Goal: Find specific page/section: Find specific page/section

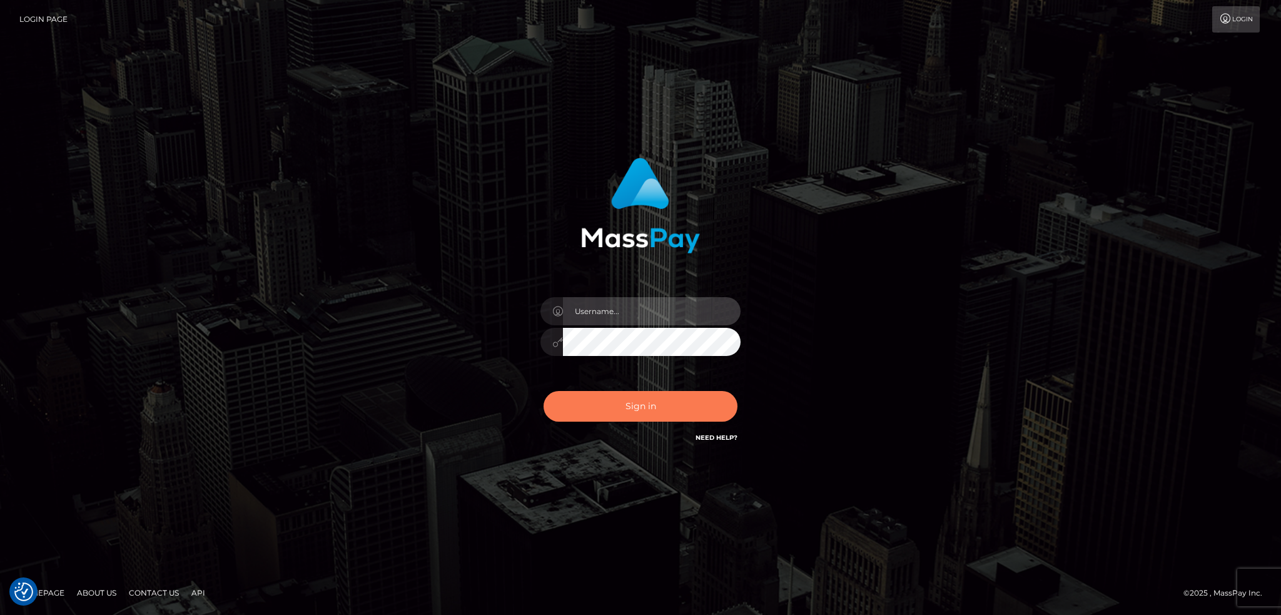
type input "alexstef"
click at [626, 399] on button "Sign in" at bounding box center [640, 406] width 194 height 31
type input "alexstef"
click at [612, 420] on button "Sign in" at bounding box center [640, 406] width 194 height 31
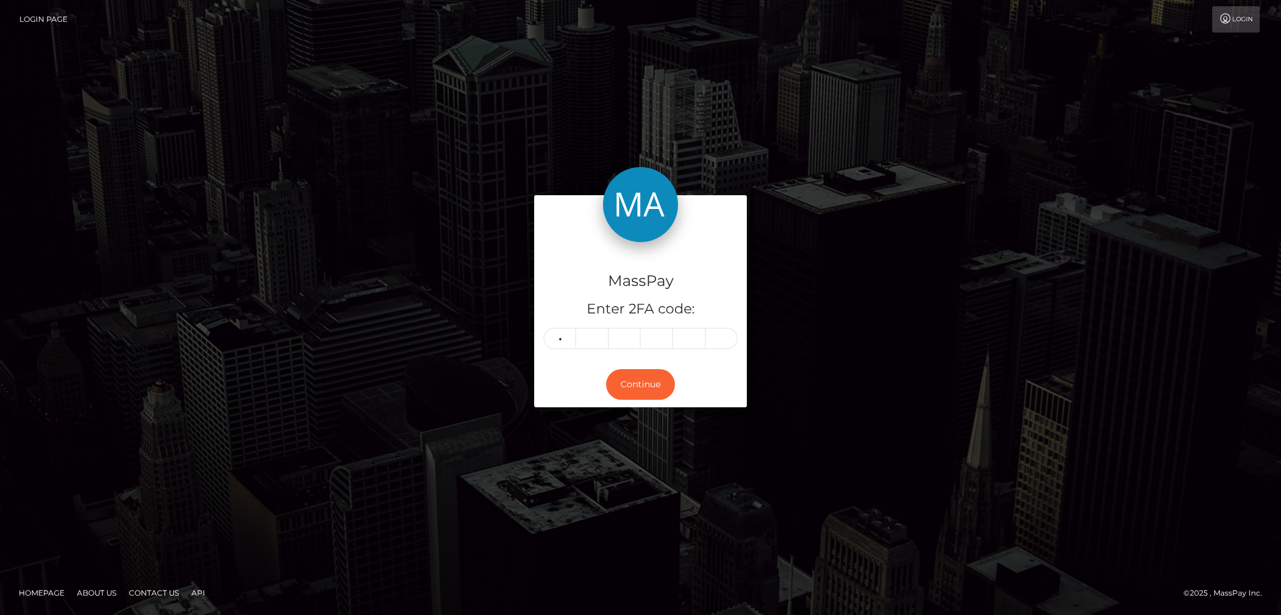
type input "0"
type input "1"
type input "2"
type input "7"
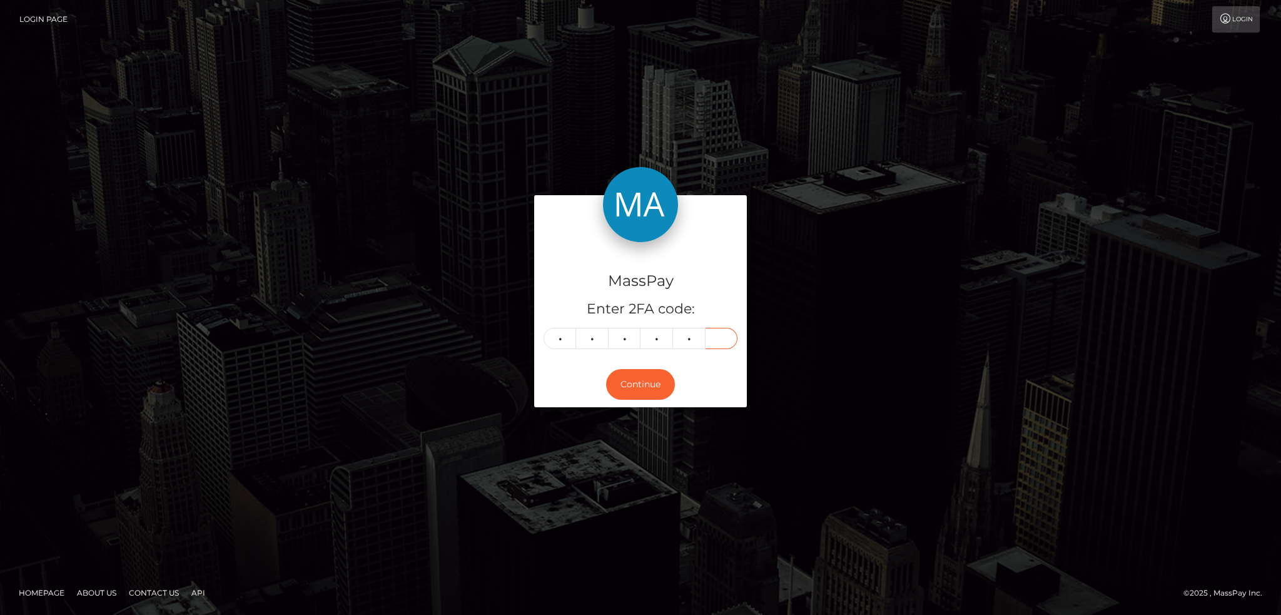
type input "1"
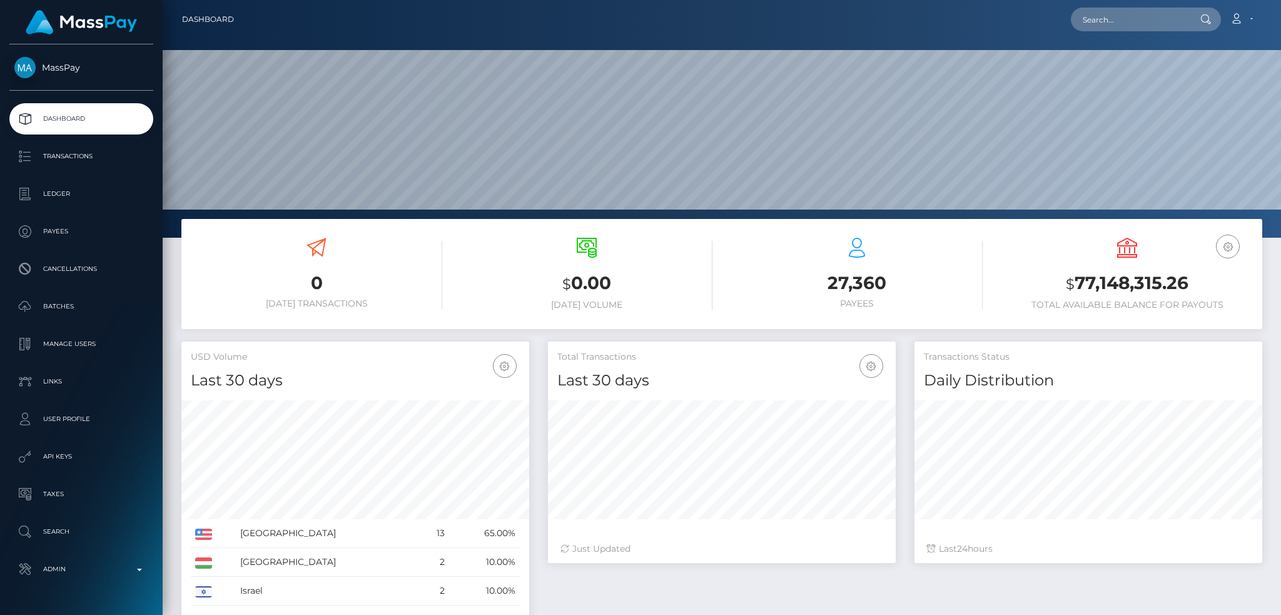
scroll to position [222, 347]
click at [1122, 24] on input "text" at bounding box center [1130, 20] width 118 height 24
paste input "cartikazukinagahira@gmail.com"
type input "cartikazukinagahira@gmail.com"
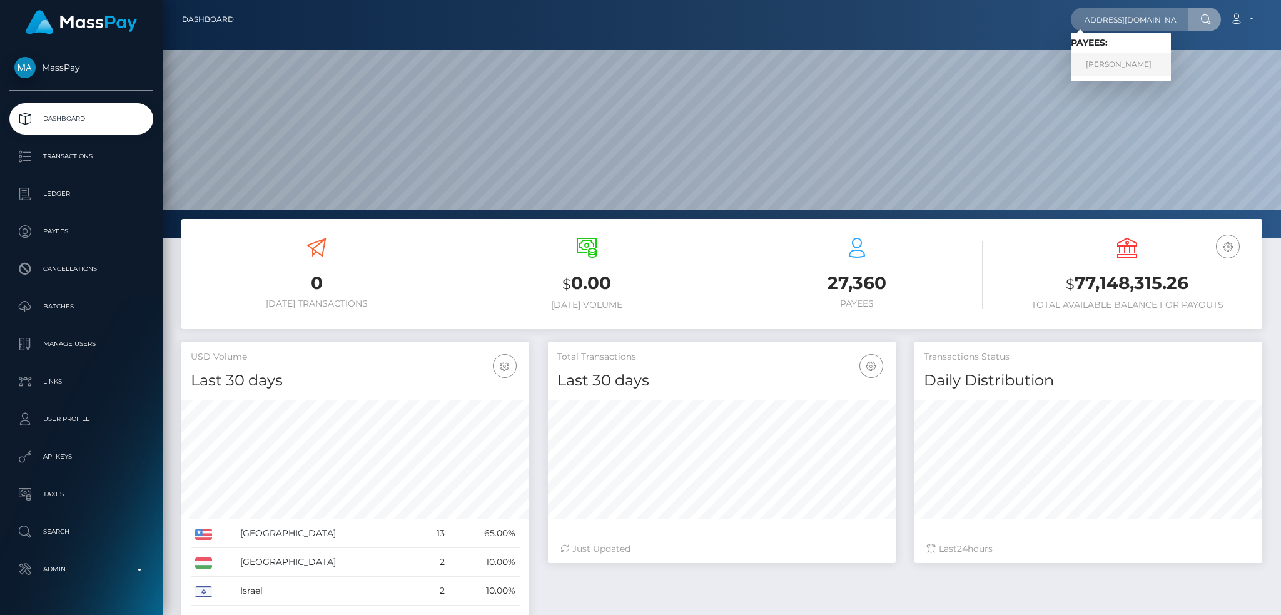
click at [1116, 69] on link "KAZUKI NAGAHIRA" at bounding box center [1121, 64] width 100 height 23
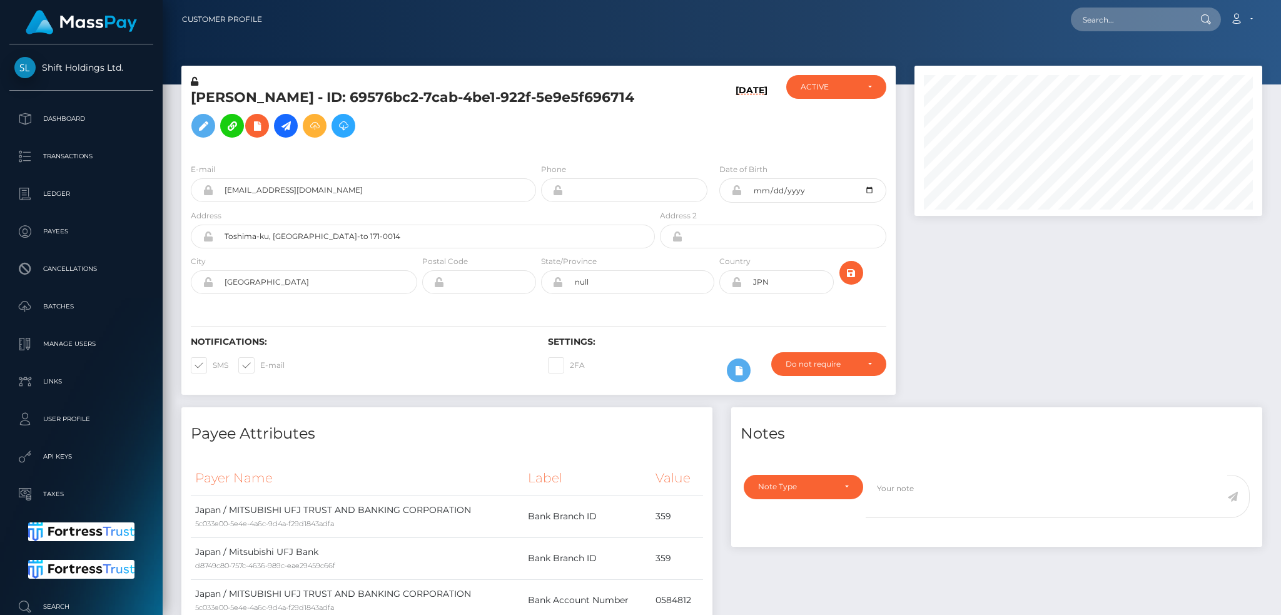
scroll to position [150, 347]
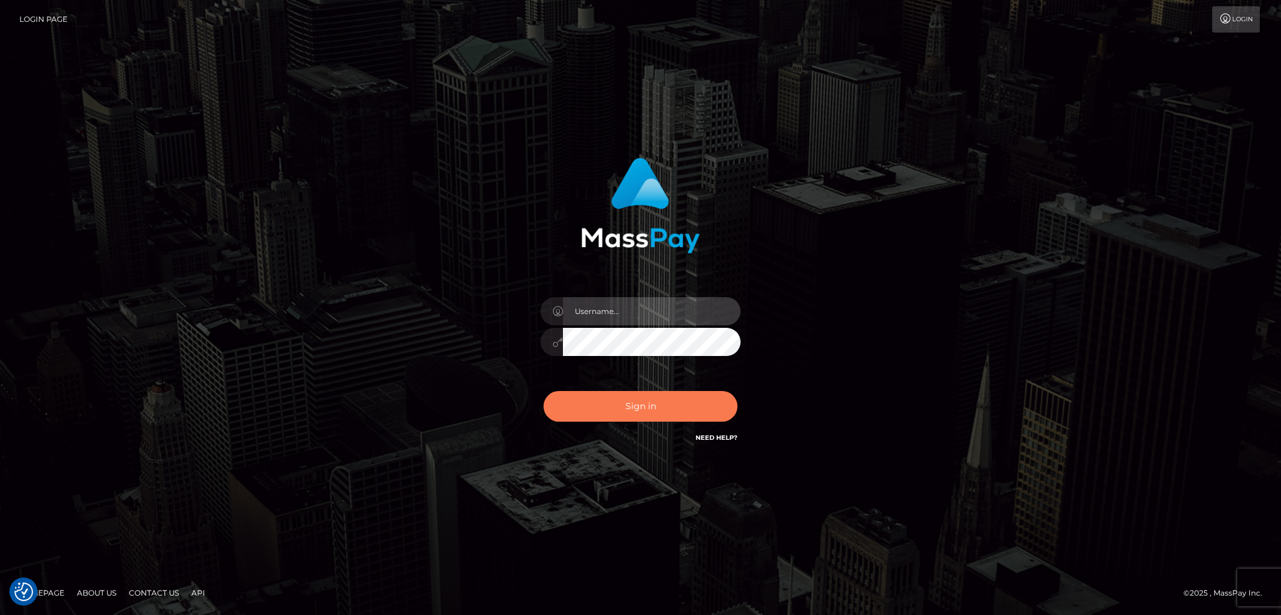
type input "alexstef"
click at [610, 413] on button "Sign in" at bounding box center [640, 406] width 194 height 31
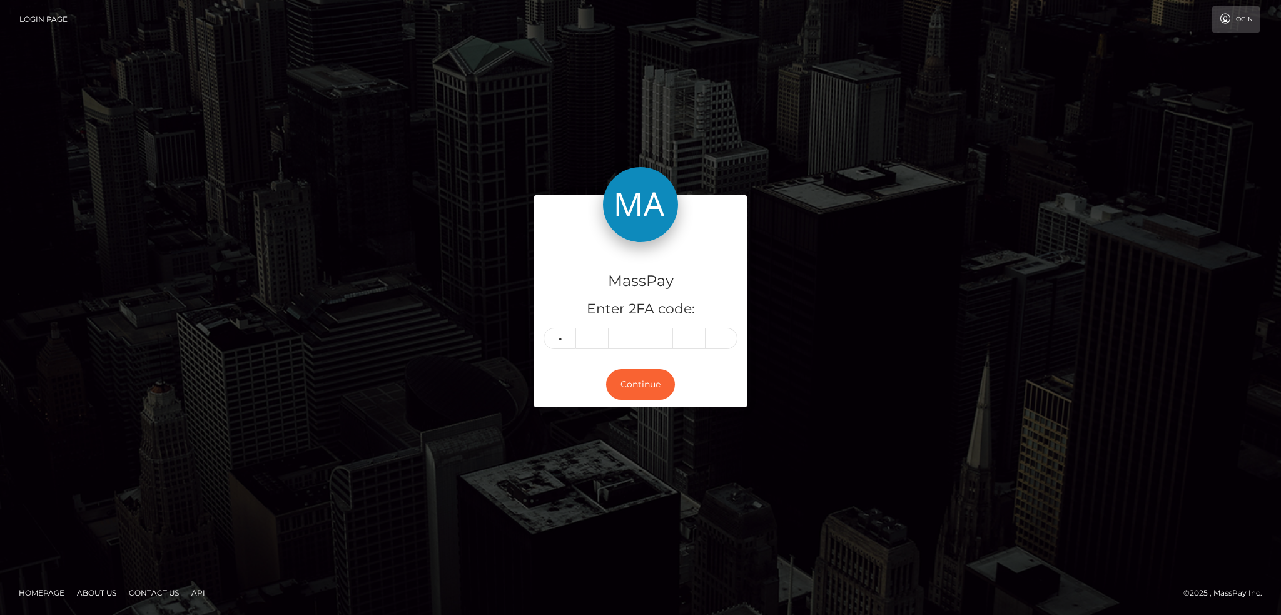
type input "8"
type input "0"
type input "5"
type input "1"
type input "4"
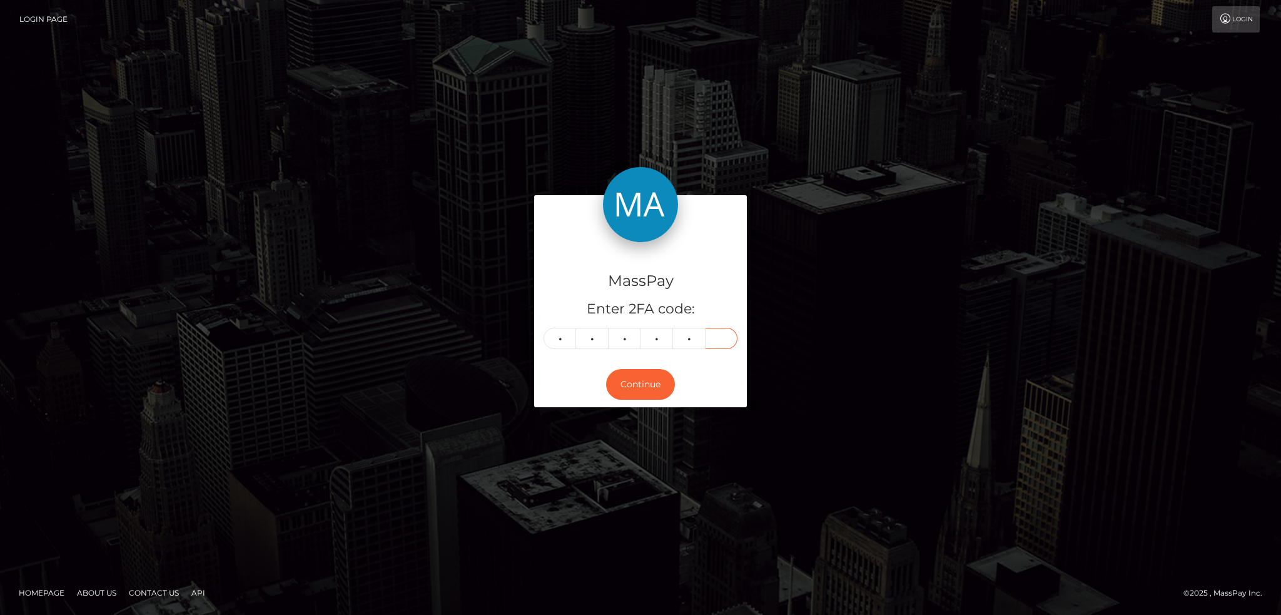
type input "5"
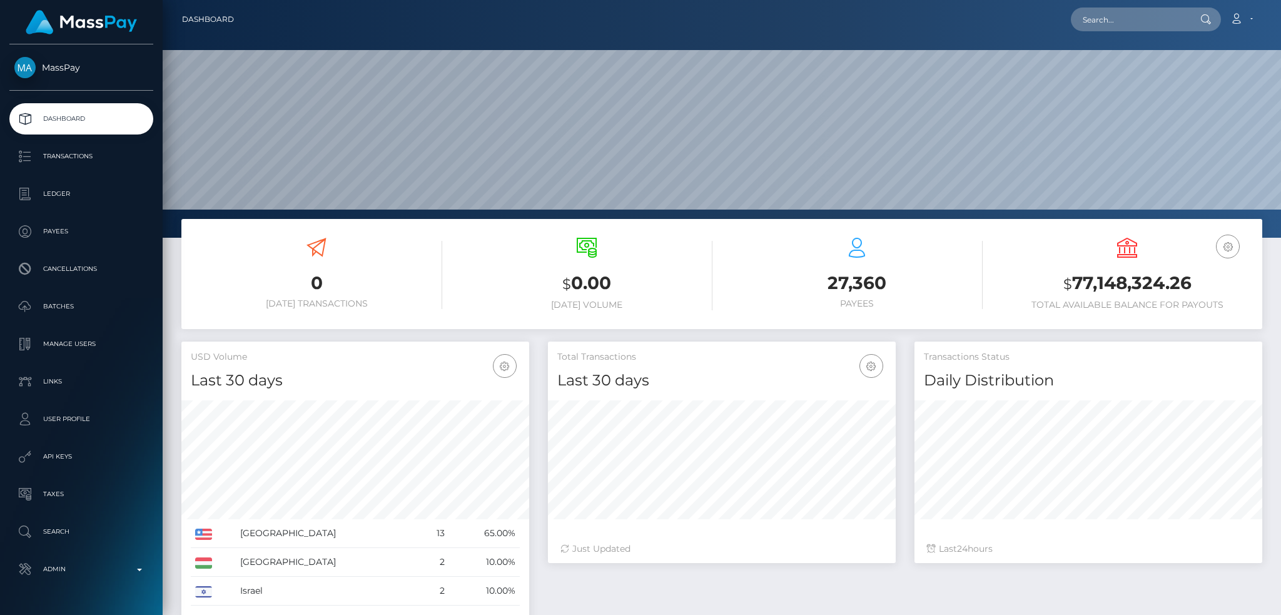
scroll to position [222, 347]
click at [1117, 18] on input "text" at bounding box center [1130, 20] width 118 height 24
paste input "poact_0Ck8MjJrvx5M"
type input "poact_0Ck8MjJrvx5M"
click at [1152, 64] on link "Rigoberto Galindo" at bounding box center [1121, 64] width 100 height 23
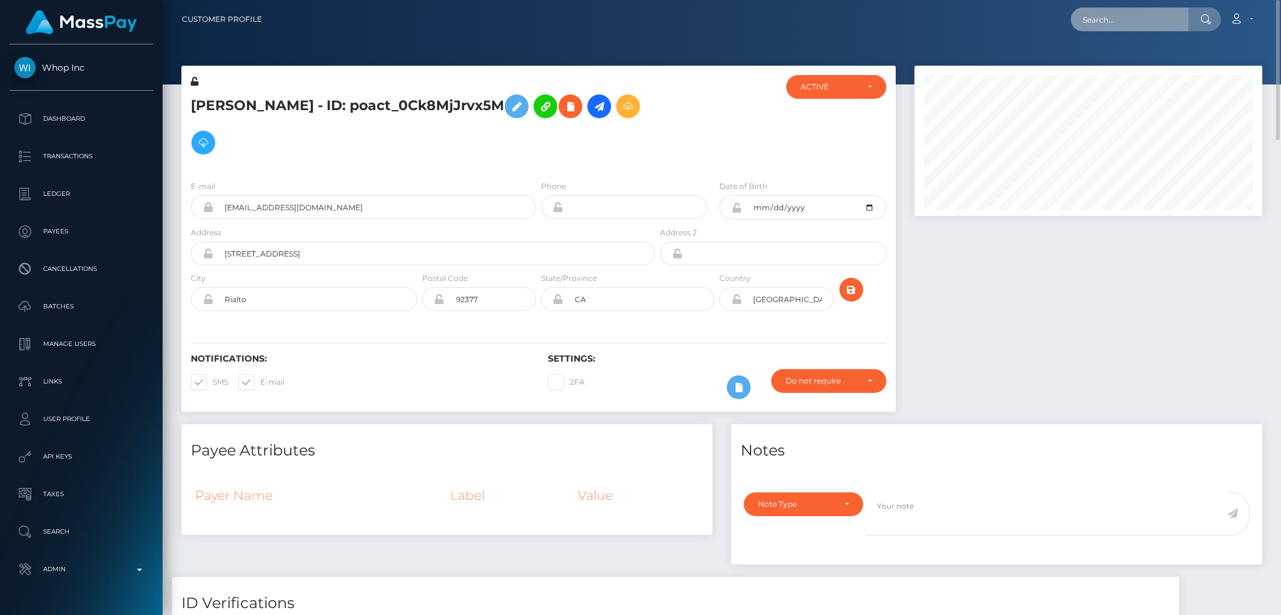
click at [1095, 23] on input "text" at bounding box center [1130, 20] width 118 height 24
paste input "poact_fHyT7PSOq5ZD"
type input "poact_fHyT7PSOq5ZD"
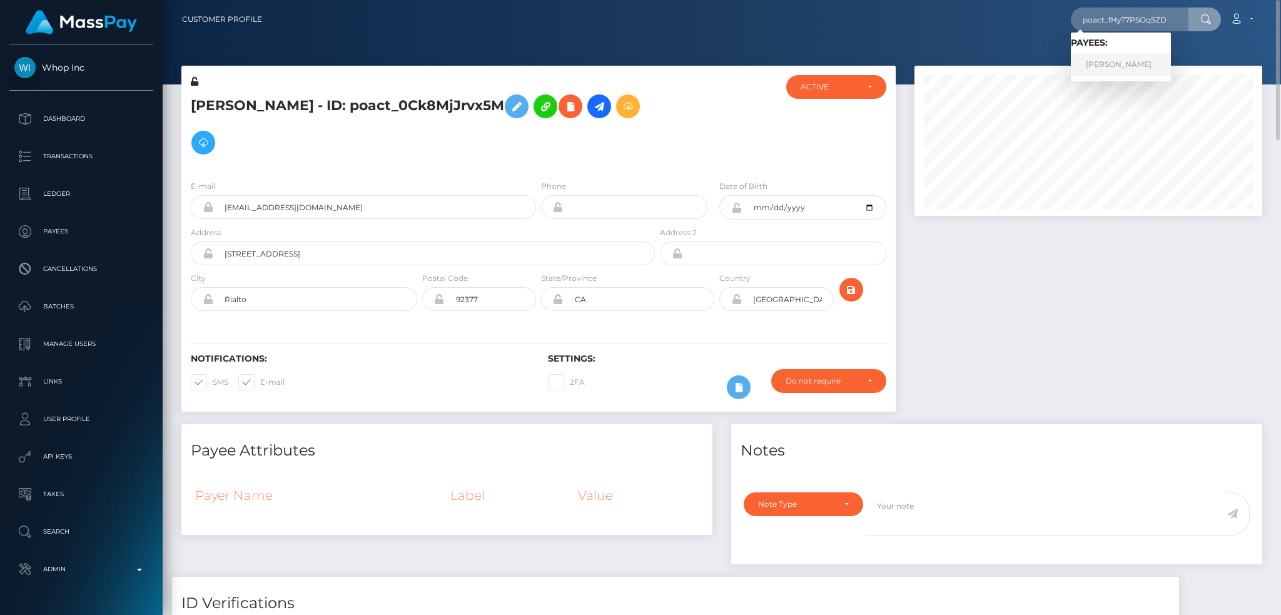
click at [1133, 63] on link "[PERSON_NAME]" at bounding box center [1121, 64] width 100 height 23
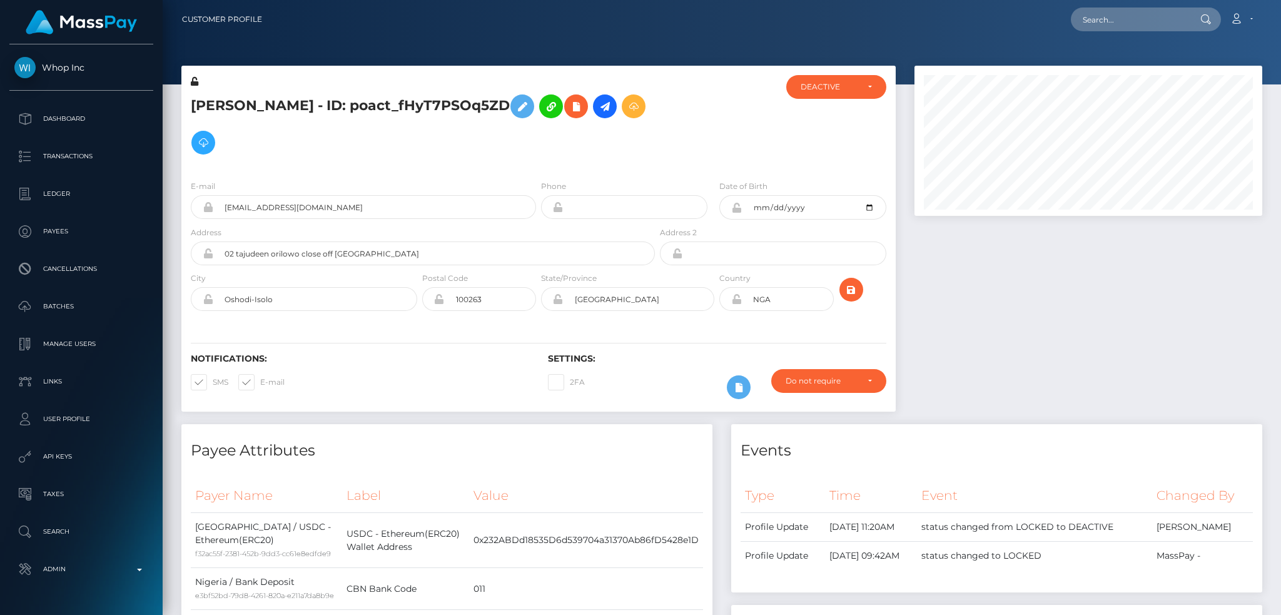
scroll to position [150, 347]
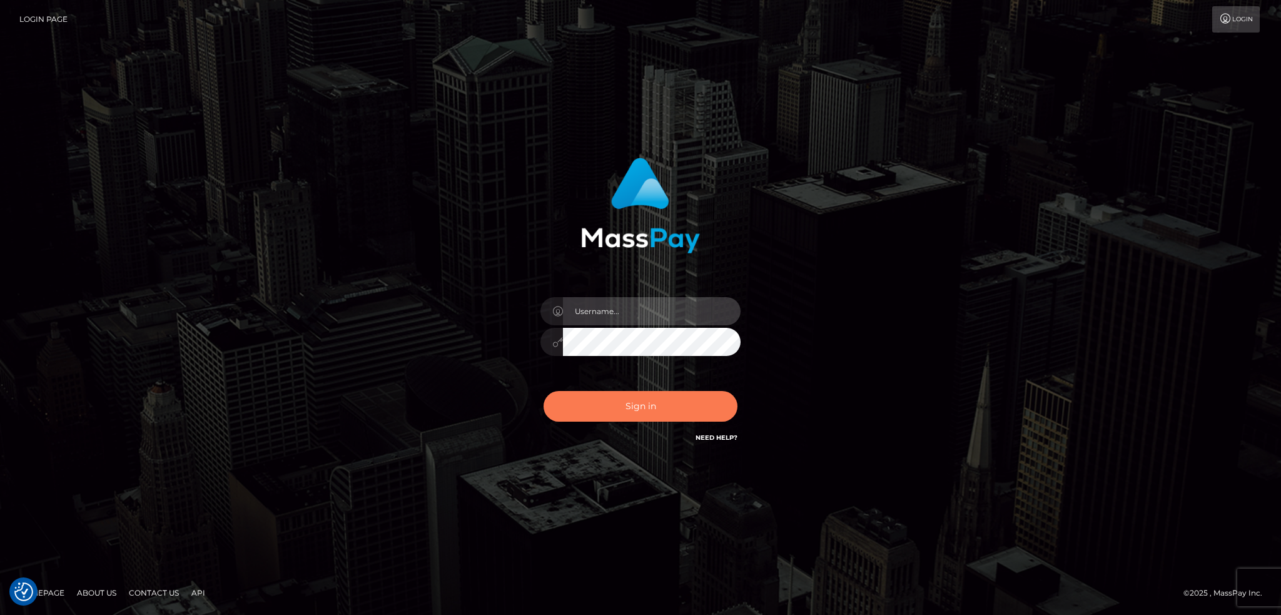
type input "alexstef"
click at [657, 395] on button "Sign in" at bounding box center [640, 406] width 194 height 31
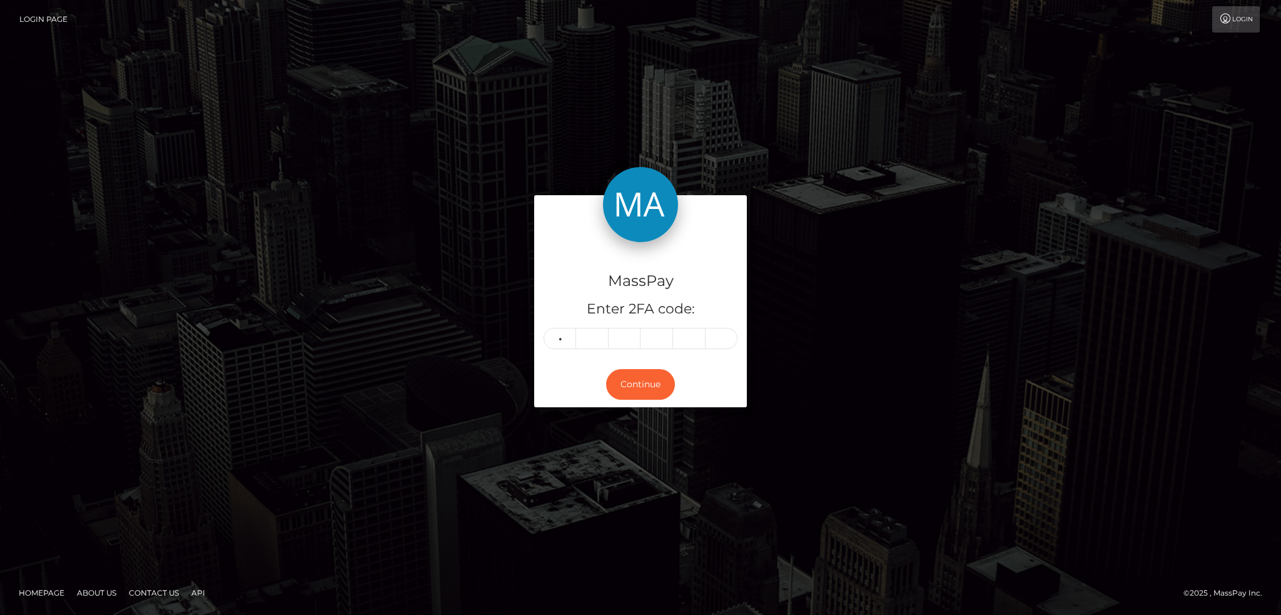
type input "5"
type input "9"
type input "6"
type input "0"
type input "8"
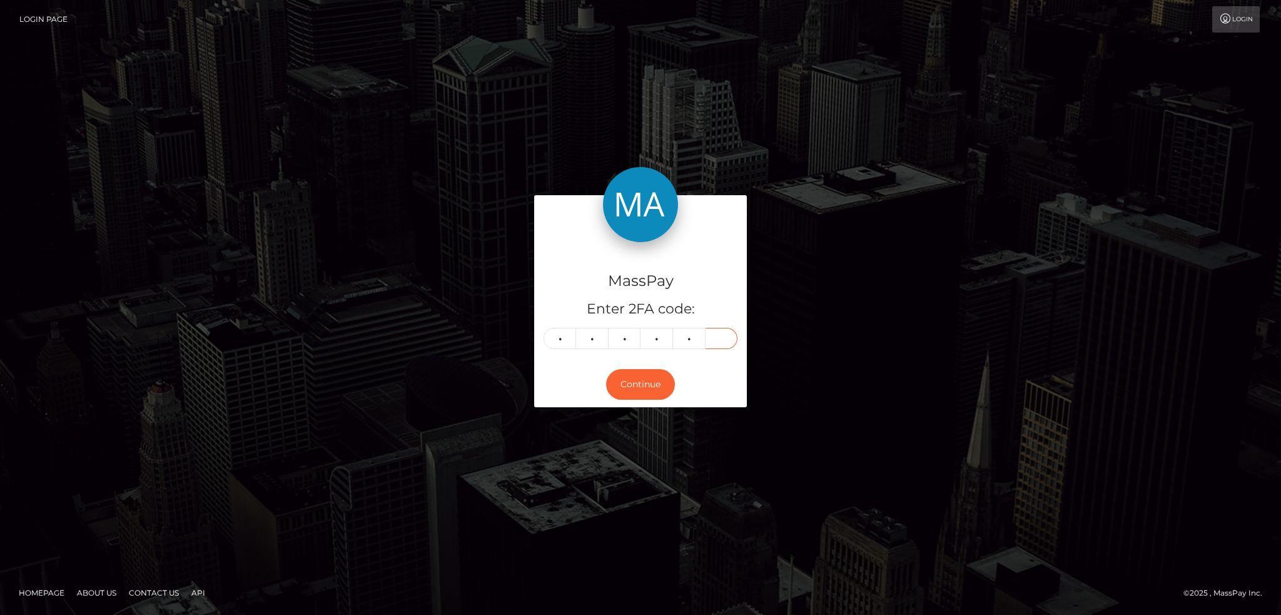
type input "1"
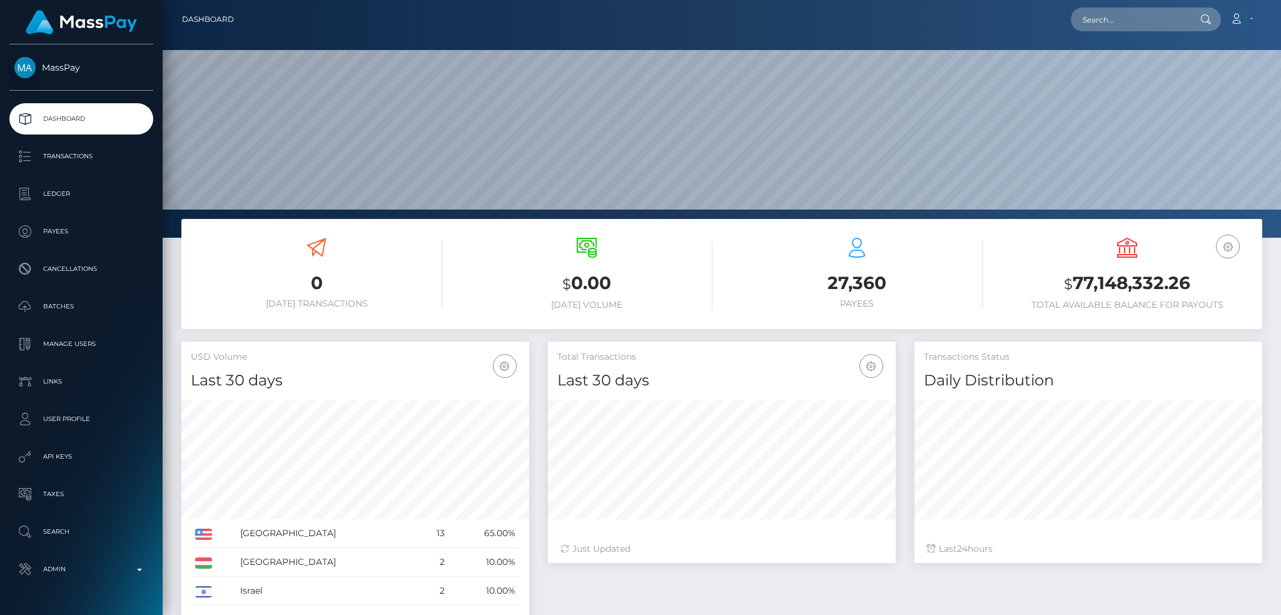
scroll to position [222, 347]
click at [1095, 20] on input "text" at bounding box center [1130, 20] width 118 height 24
paste input "poact_fHyT7PSOq5ZD"
type input "poact_fHyT7PSOq5ZD"
click at [1121, 71] on link "Nwosu Emmanuel" at bounding box center [1121, 64] width 100 height 23
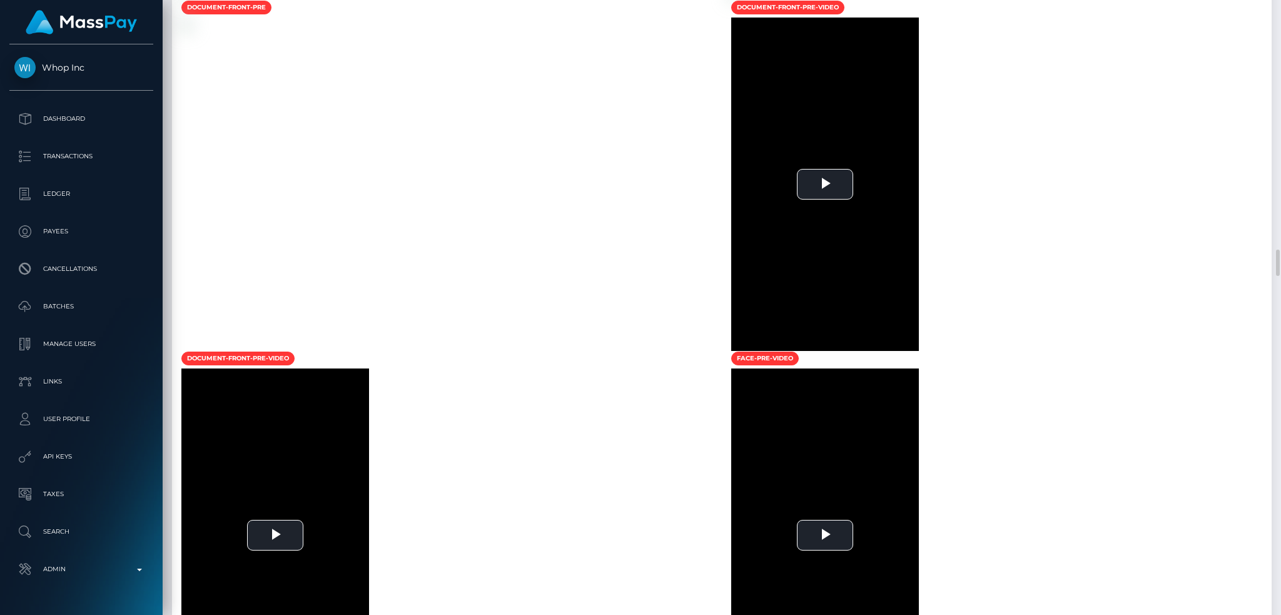
scroll to position [5253, 0]
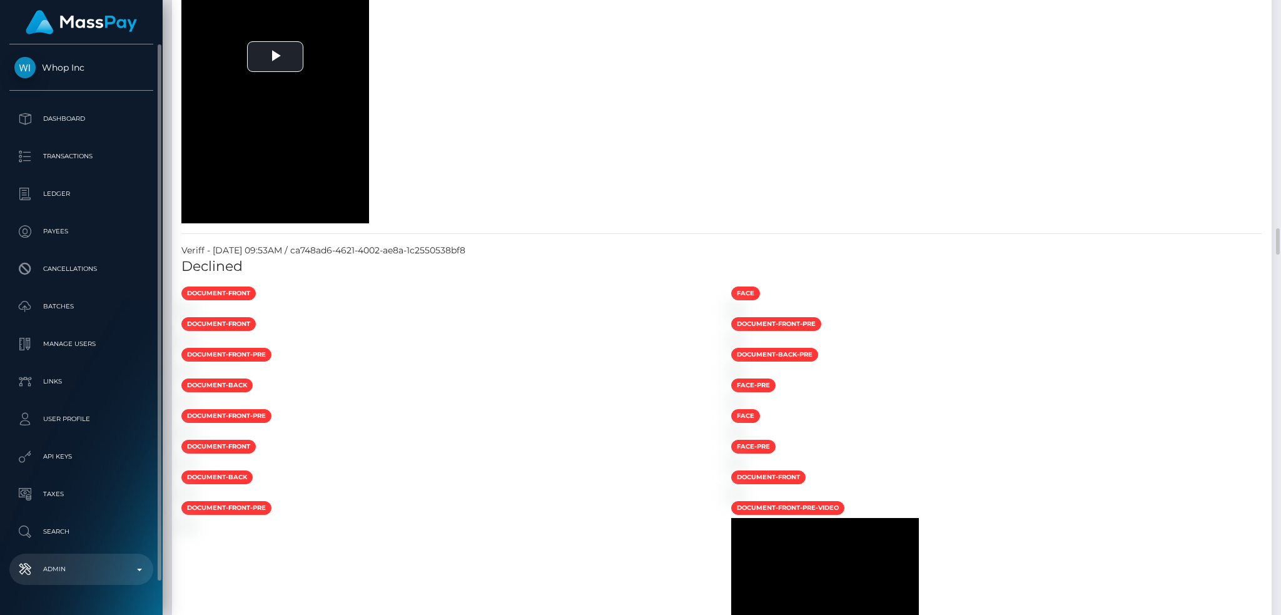
click at [81, 555] on link "Admin" at bounding box center [81, 568] width 144 height 31
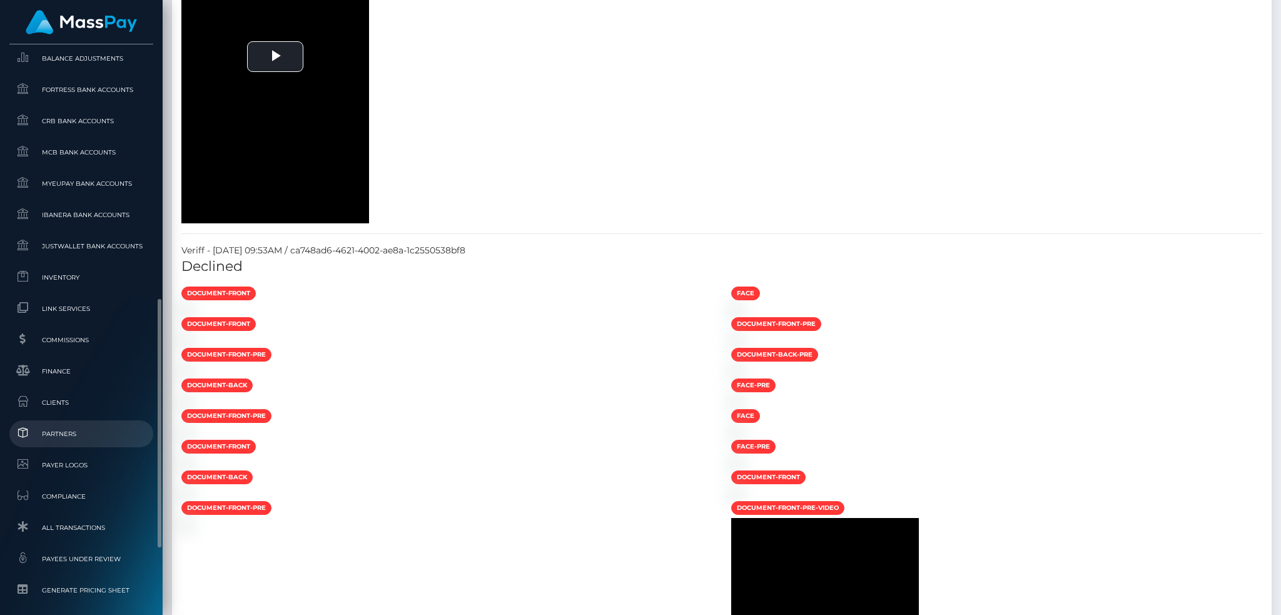
scroll to position [733, 0]
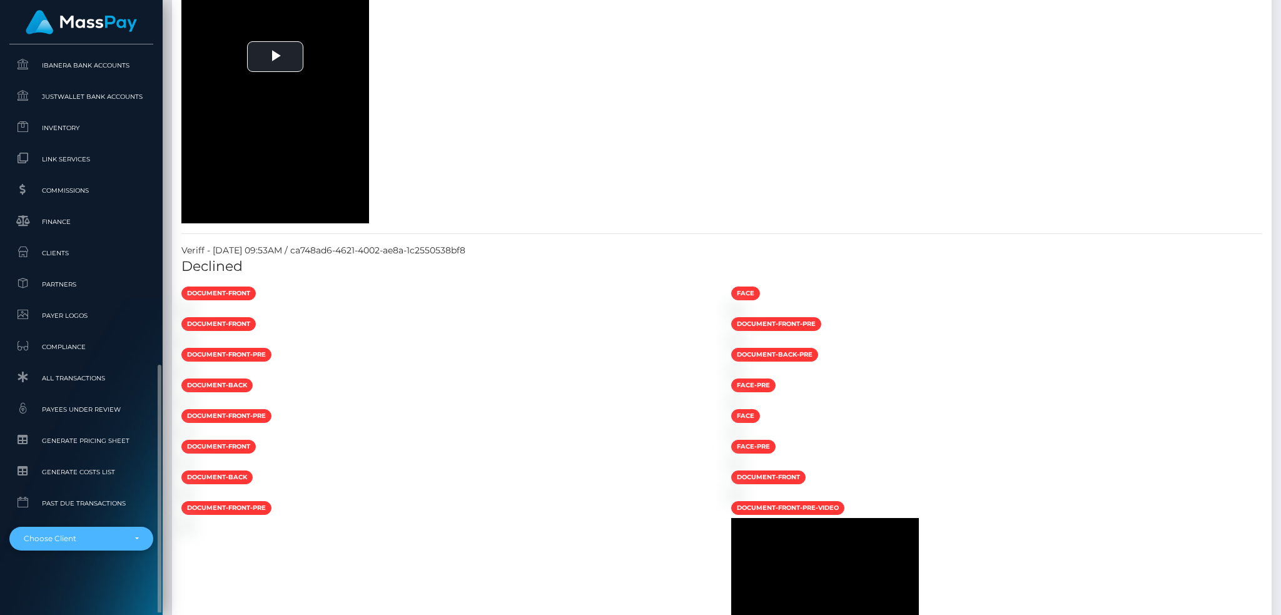
click at [87, 534] on div "Choose Client" at bounding box center [74, 538] width 101 height 10
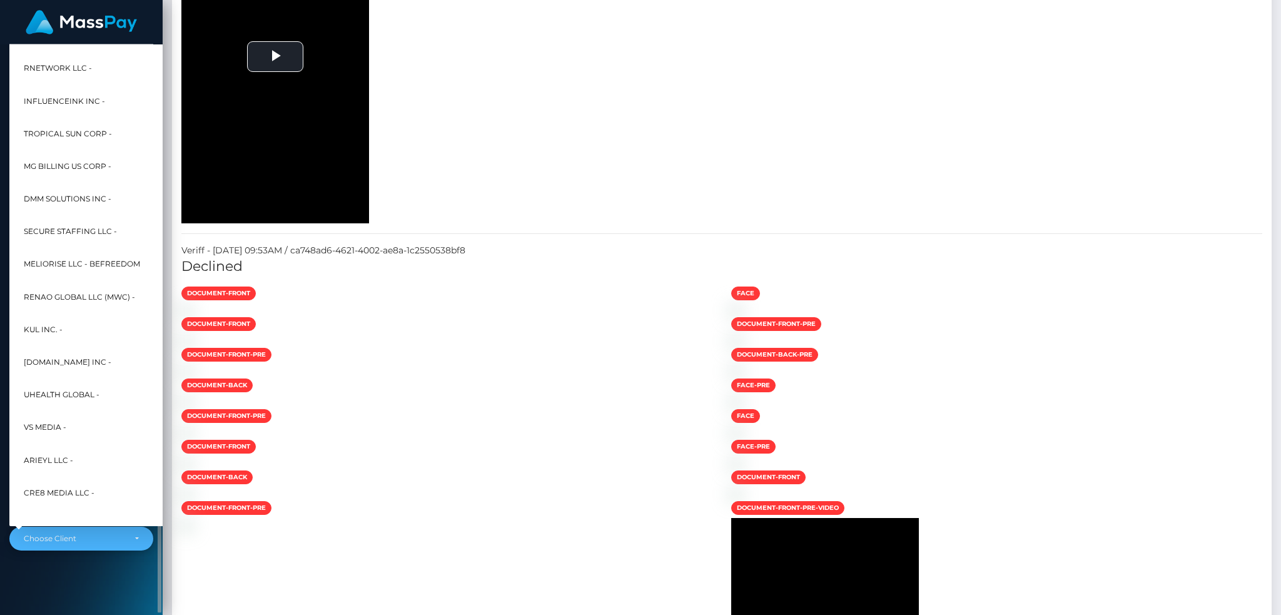
scroll to position [600, 0]
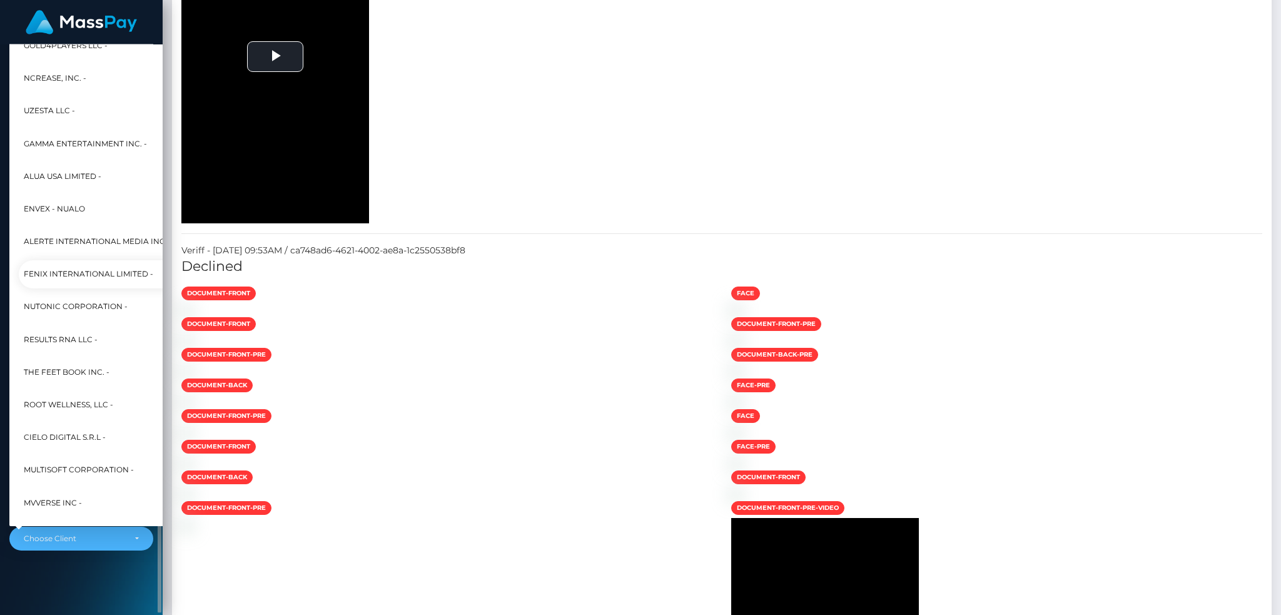
click at [93, 276] on span "Fenix International Limited -" at bounding box center [88, 274] width 129 height 16
select select "26"
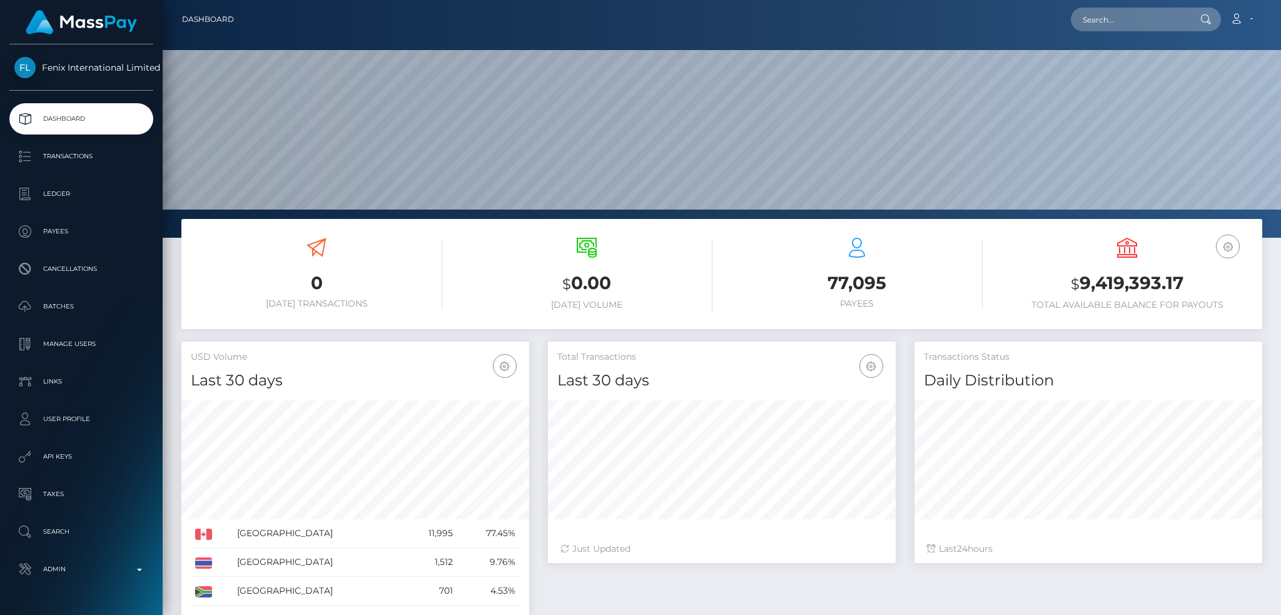
scroll to position [222, 347]
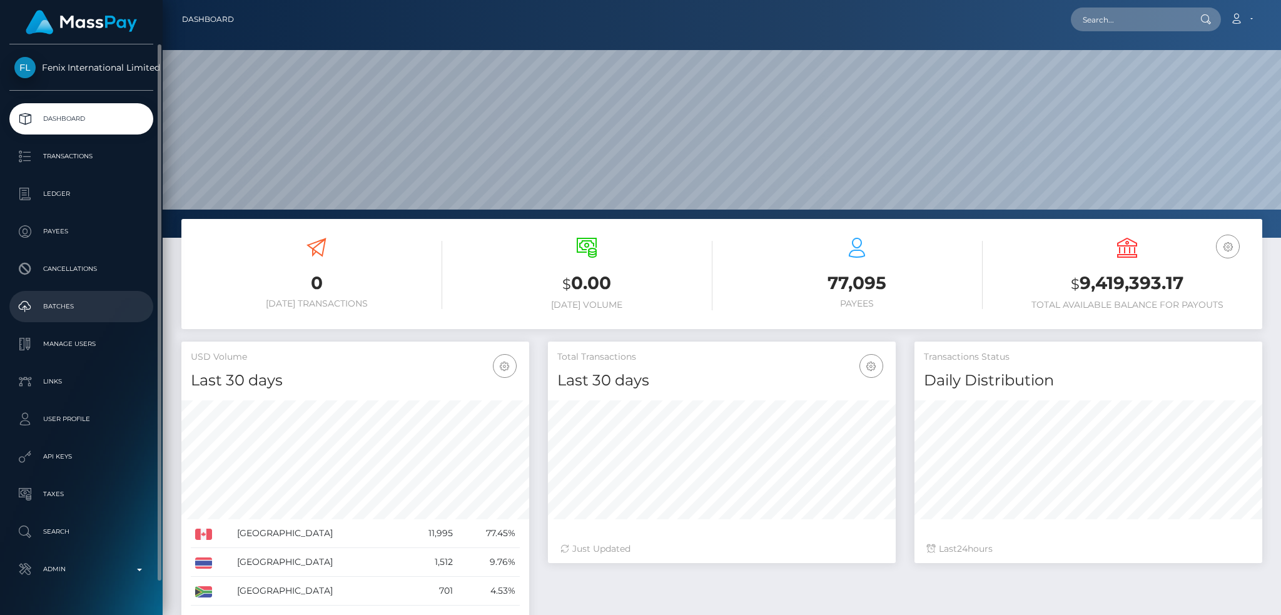
click at [91, 308] on p "Batches" at bounding box center [81, 306] width 134 height 19
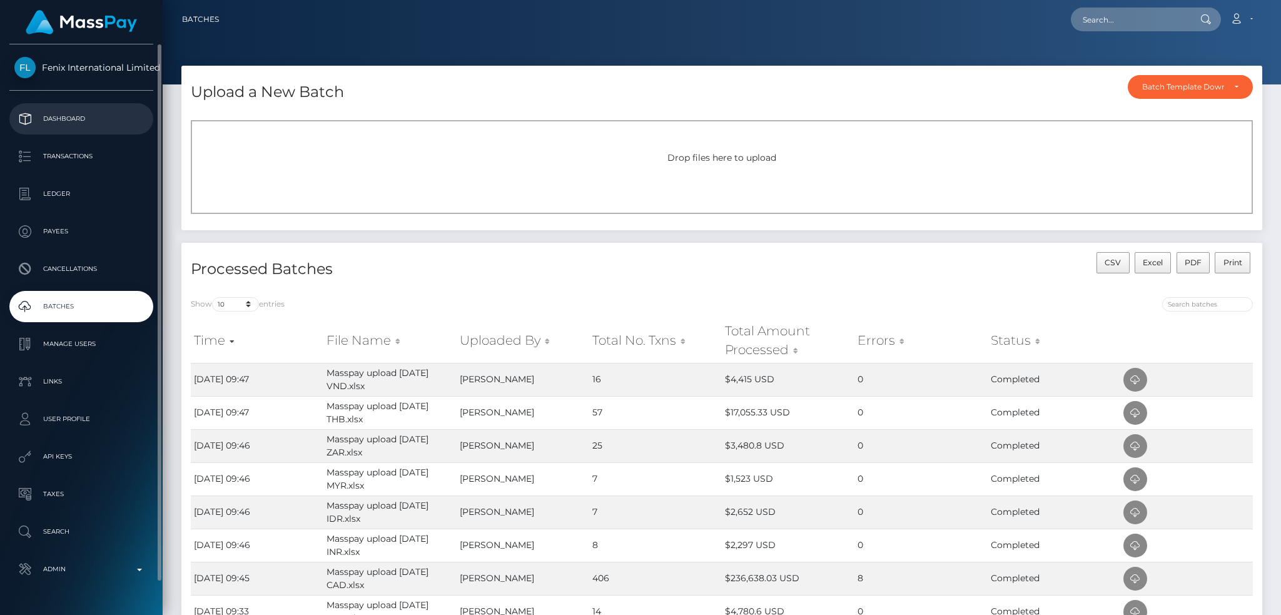
click at [83, 114] on p "Dashboard" at bounding box center [81, 118] width 134 height 19
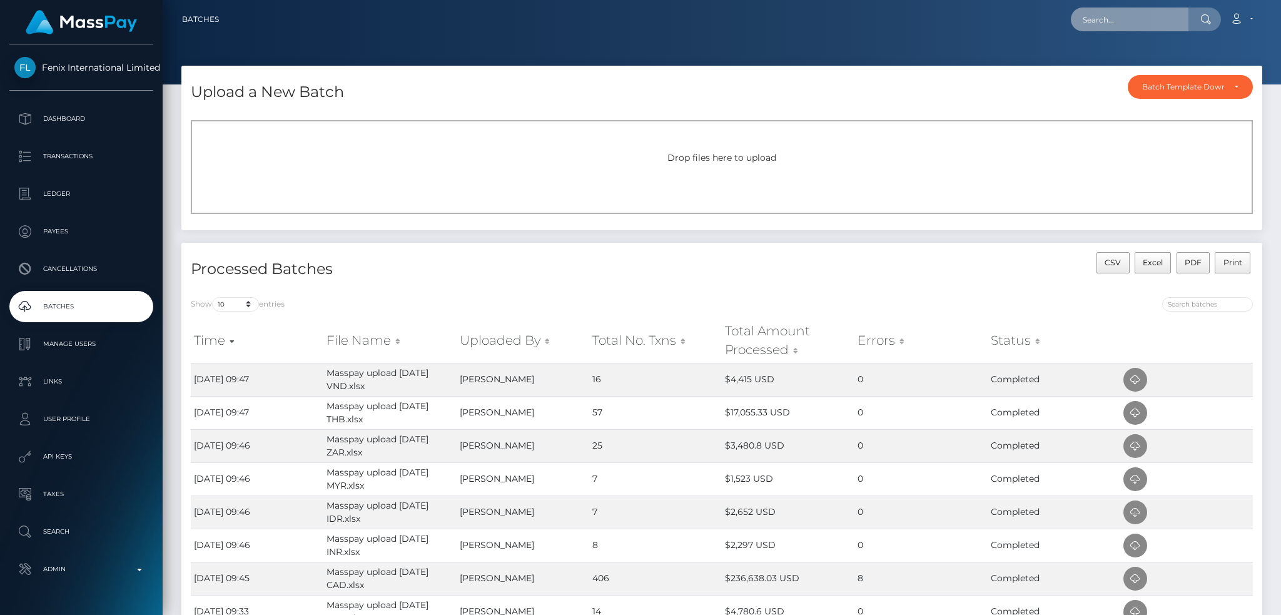
click at [1102, 15] on input "text" at bounding box center [1130, 20] width 118 height 24
paste input "6889839b88062137ae0ce113"
type input "6889839b88062137ae0ce113"
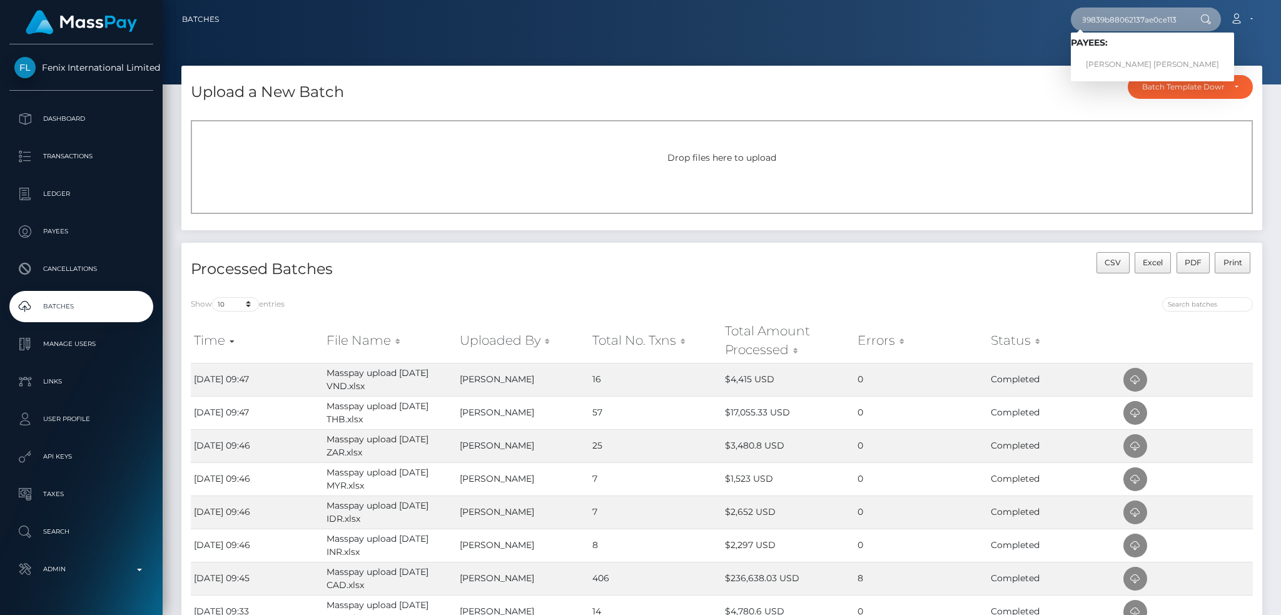
scroll to position [0, 0]
click at [1087, 58] on link "[PERSON_NAME] [PERSON_NAME]" at bounding box center [1152, 64] width 163 height 23
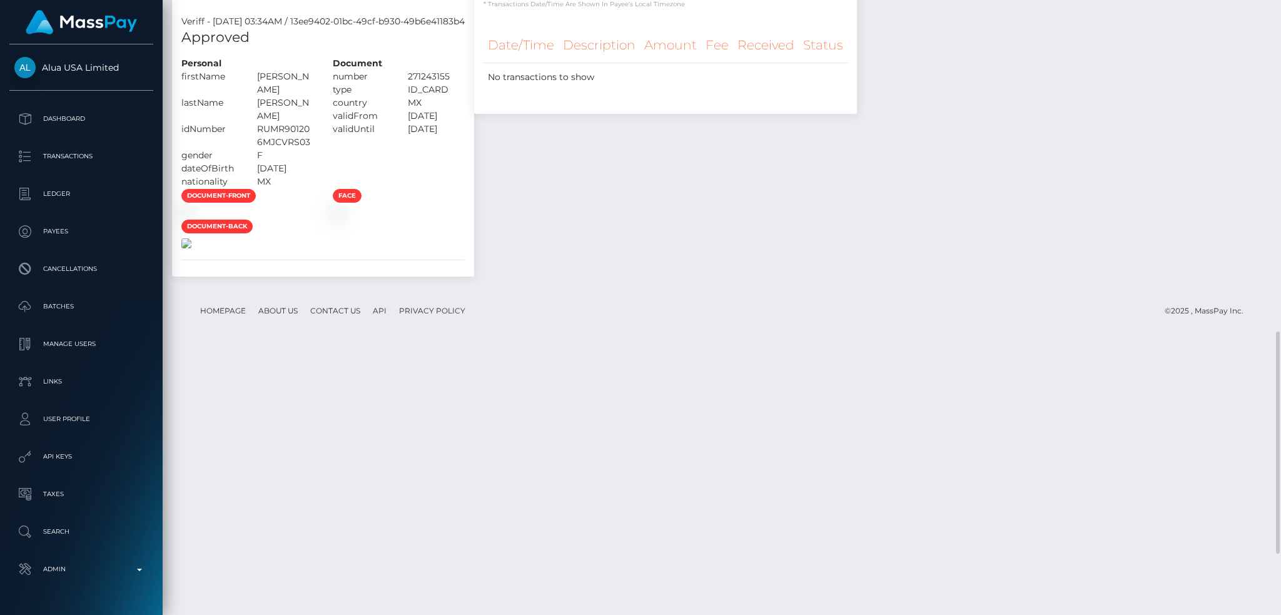
scroll to position [1084, 0]
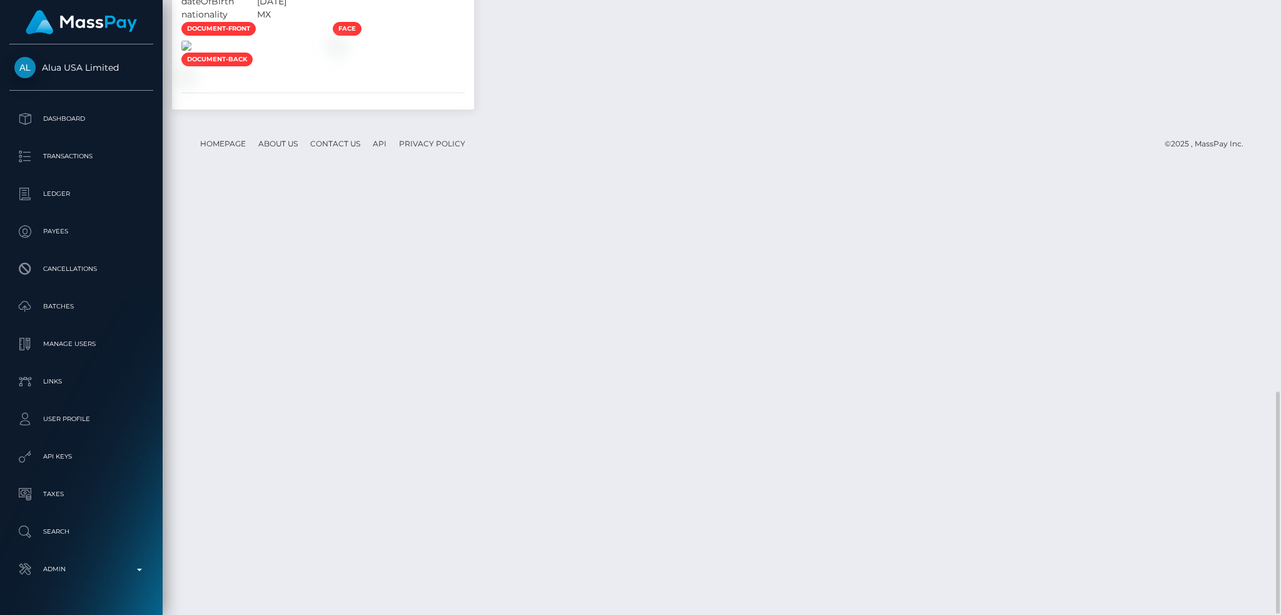
click at [191, 51] on img at bounding box center [186, 46] width 10 height 10
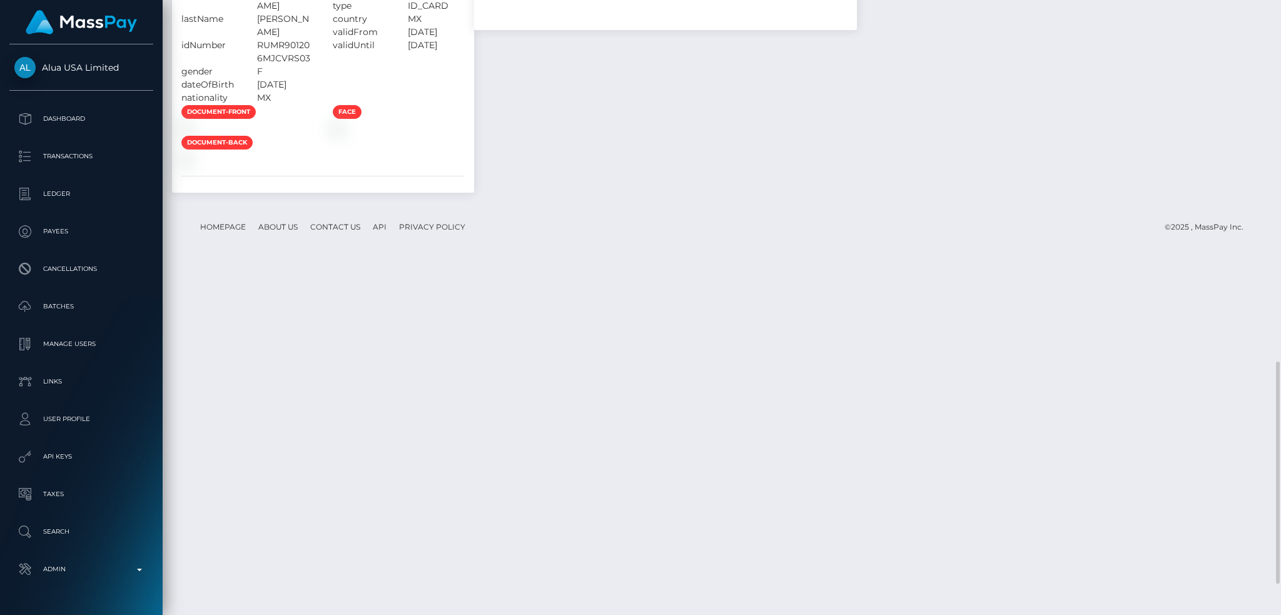
scroll to position [416, 0]
